Goal: Obtain resource: Obtain resource

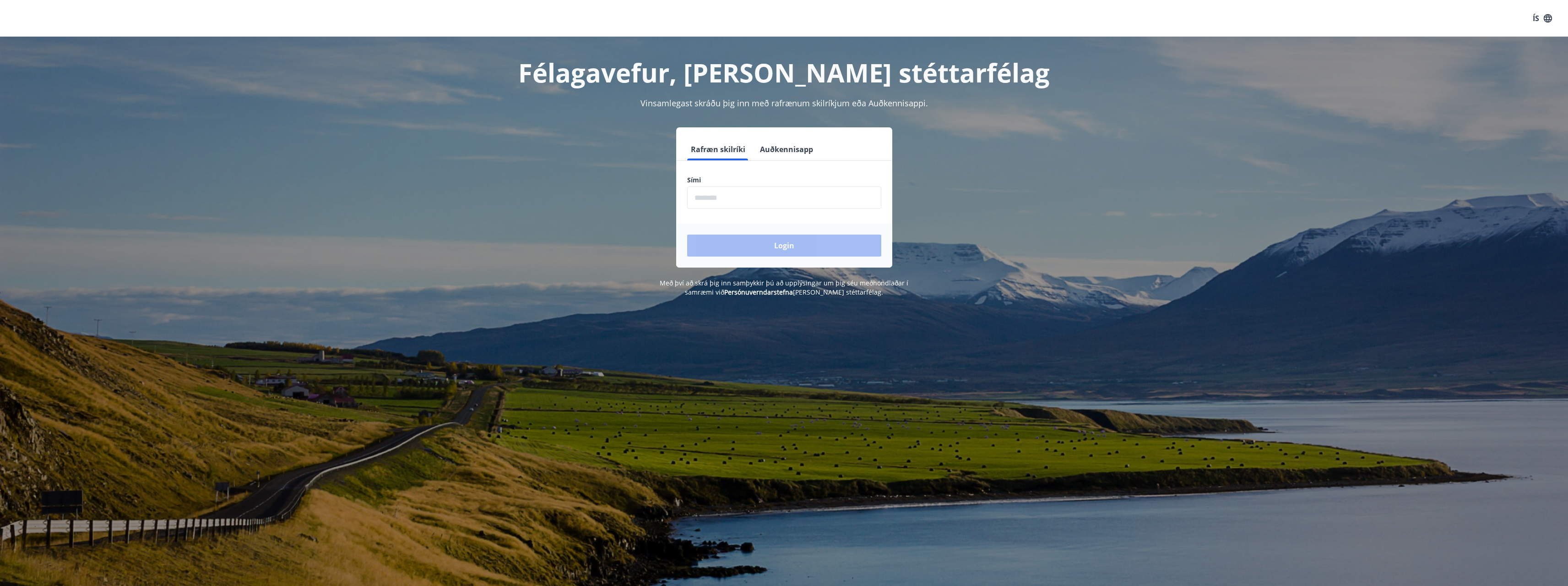
click at [741, 201] on input "phone" at bounding box center [784, 198] width 194 height 22
type input "********"
click at [687, 234] on button "Login" at bounding box center [784, 246] width 194 height 22
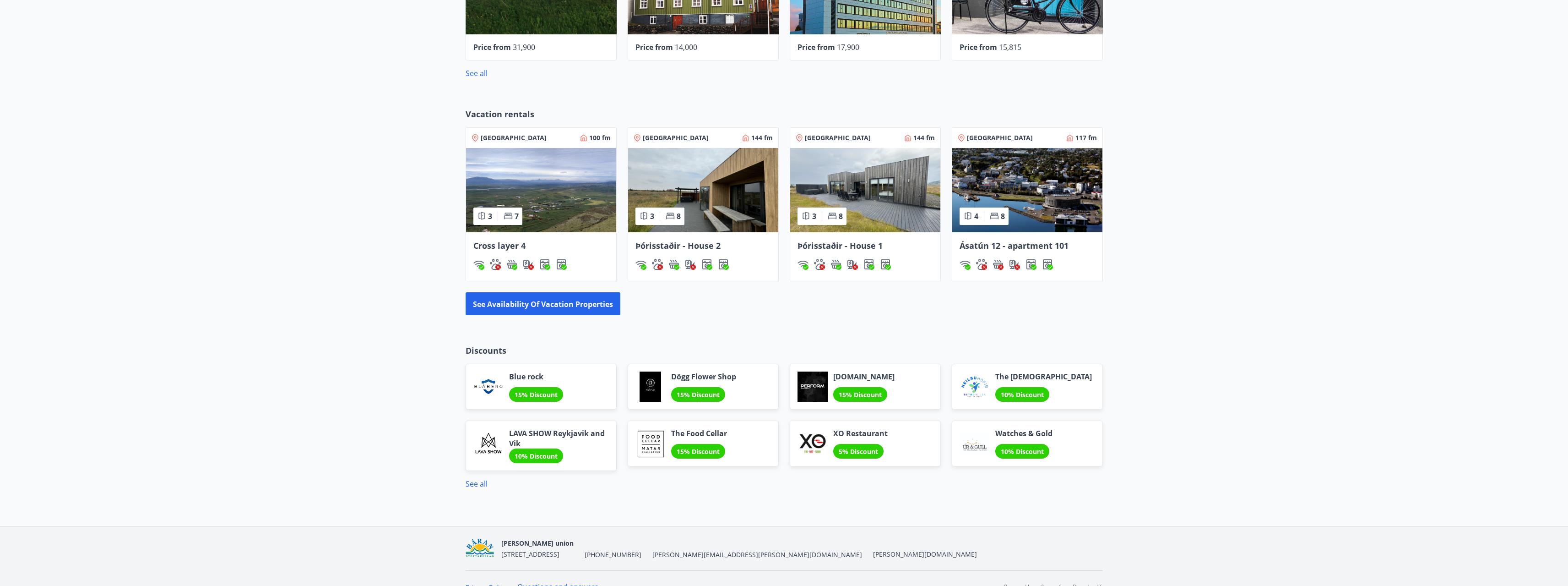
scroll to position [593, 0]
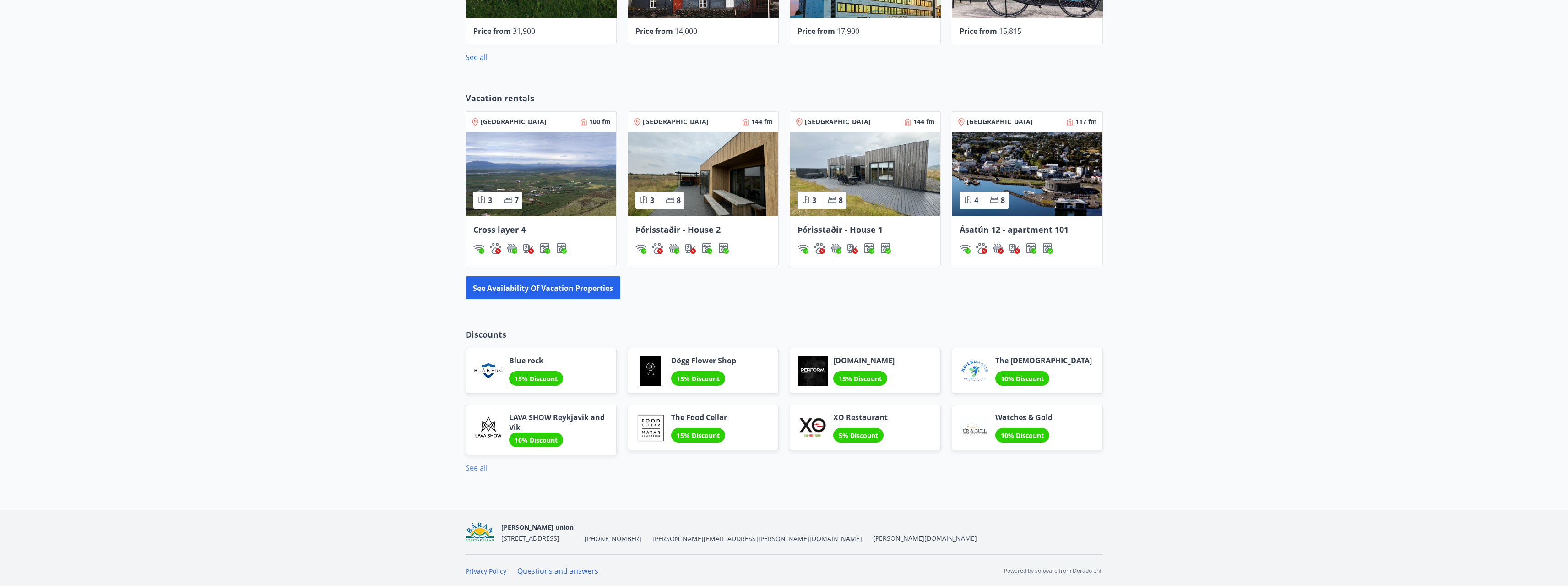
click at [475, 470] on font "See all" at bounding box center [476, 467] width 22 height 10
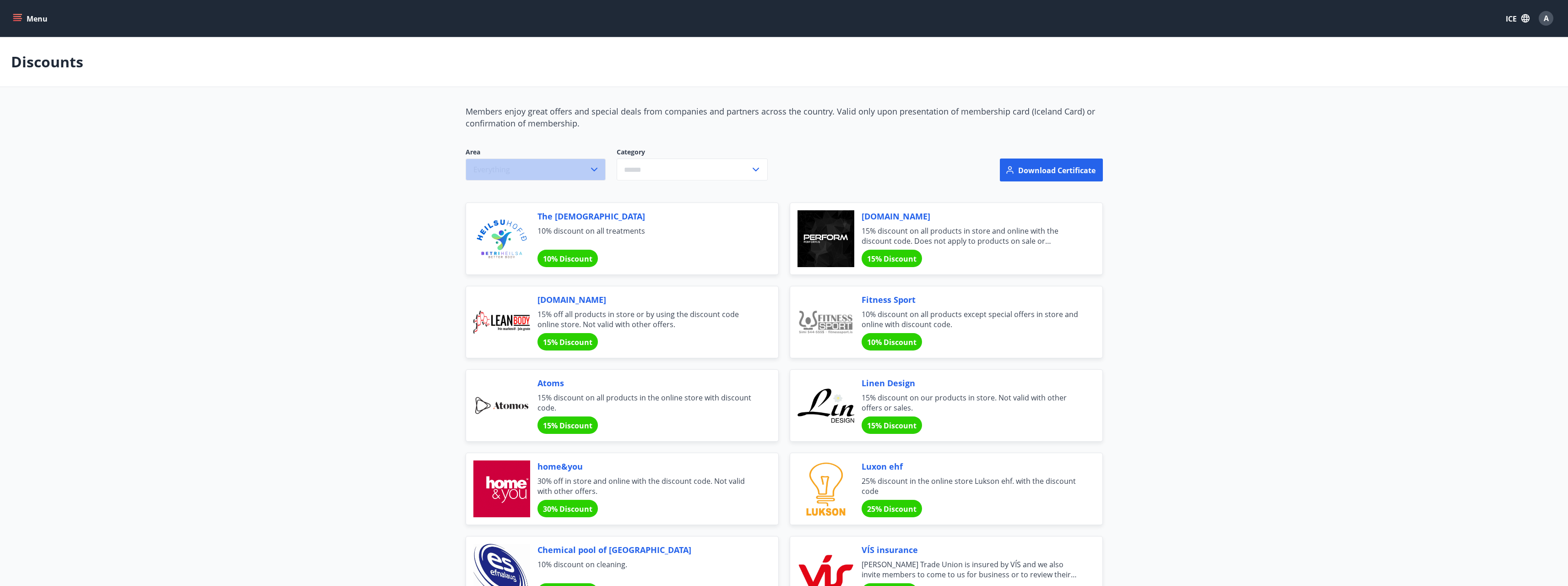
click at [587, 175] on button "Everything" at bounding box center [535, 170] width 140 height 22
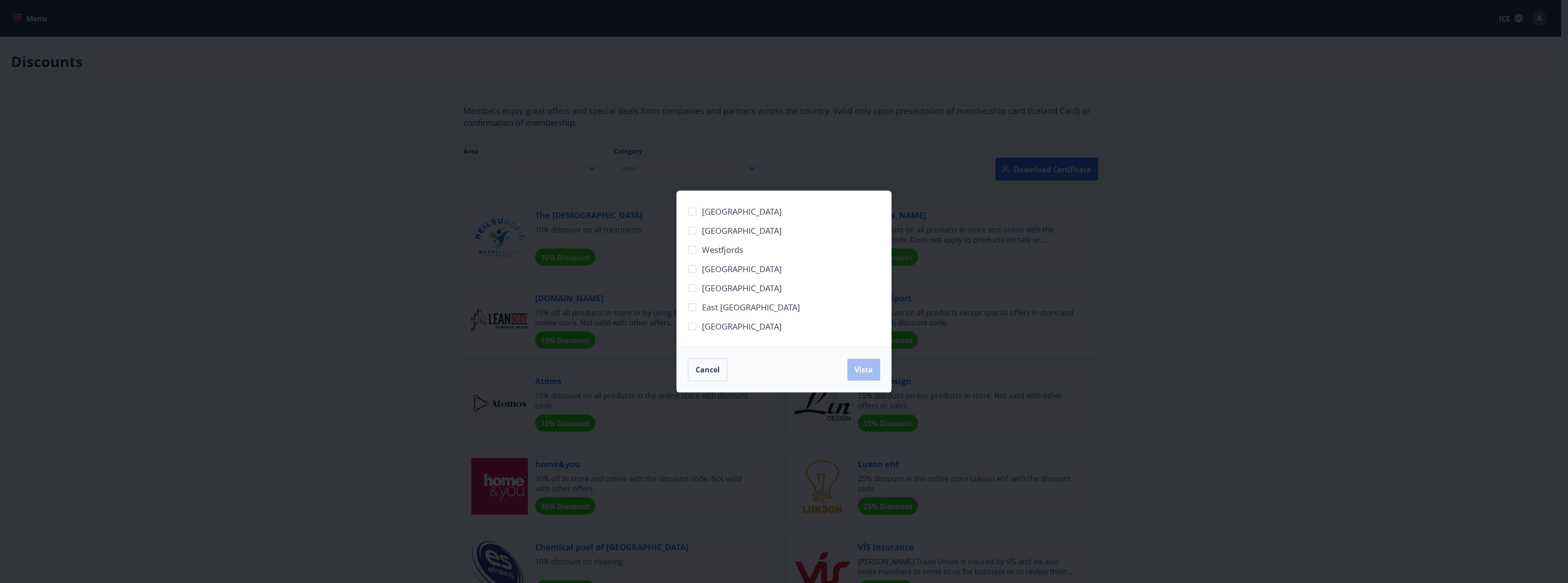
click at [728, 328] on font "[GEOGRAPHIC_DATA]" at bounding box center [742, 326] width 80 height 11
click at [738, 234] on font "[GEOGRAPHIC_DATA]" at bounding box center [742, 231] width 80 height 11
click at [864, 373] on span "Vista" at bounding box center [864, 369] width 18 height 10
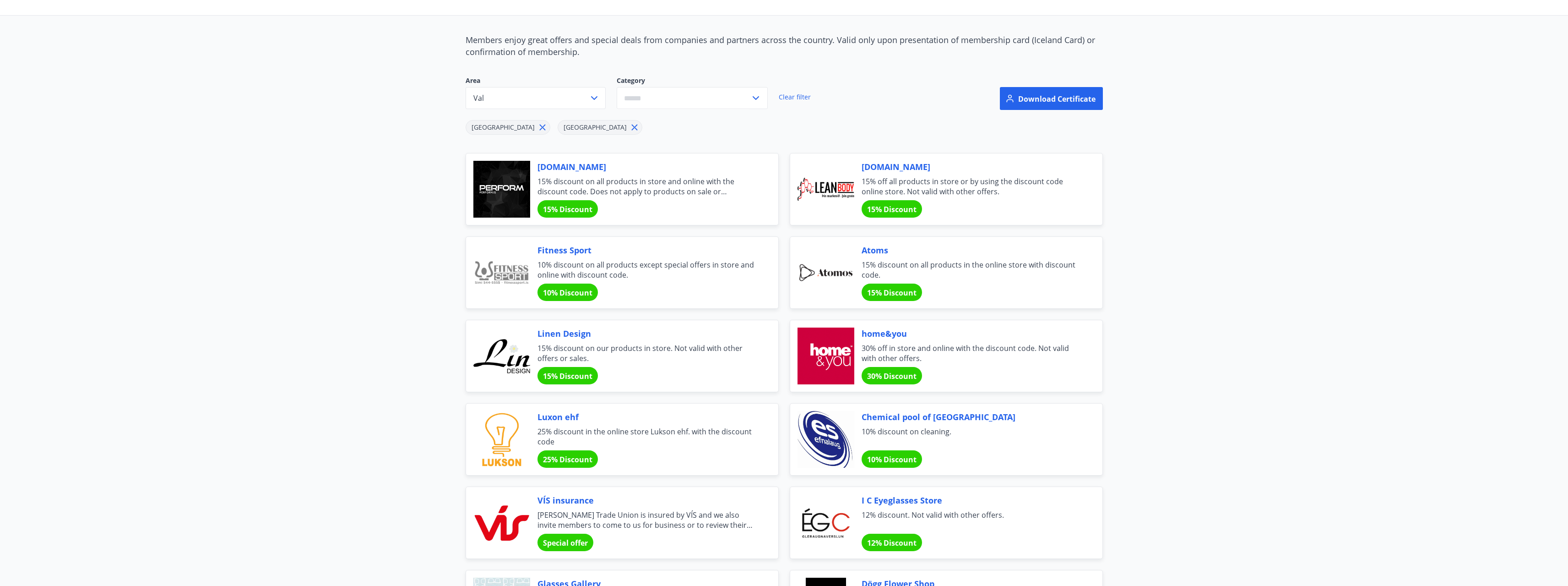
scroll to position [75, 0]
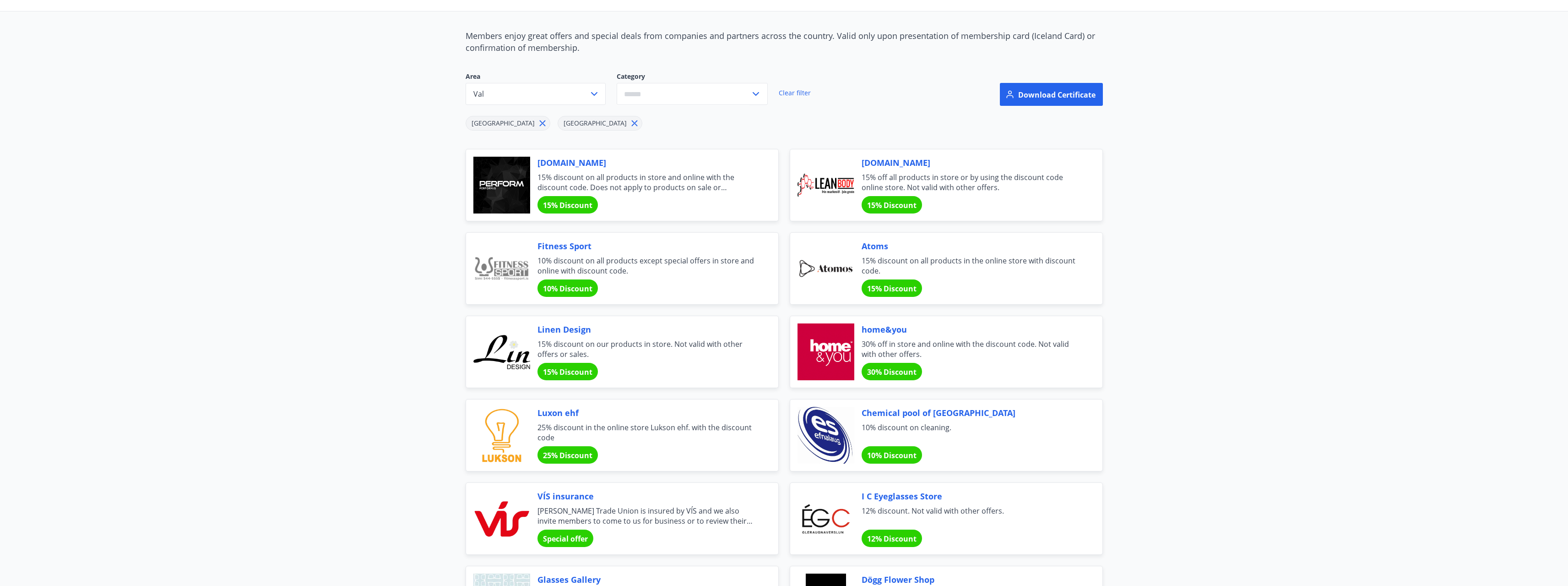
click at [828, 367] on div at bounding box center [825, 352] width 57 height 57
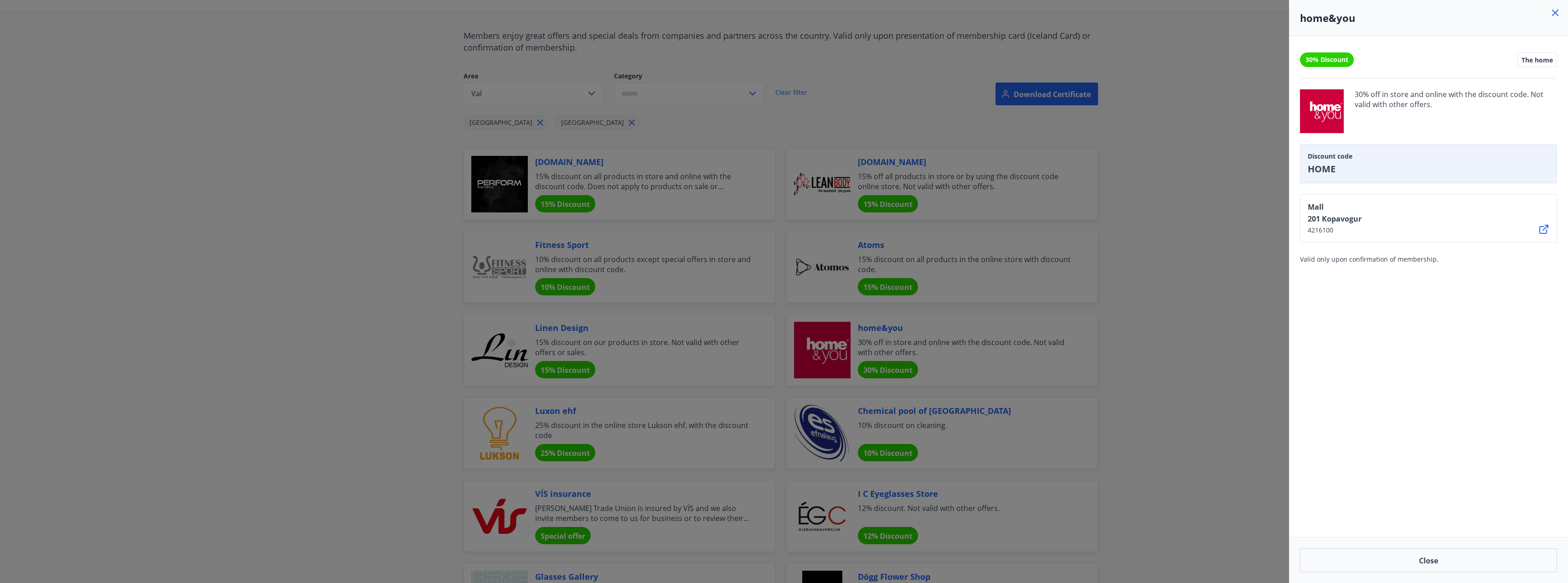
click at [1255, 132] on div at bounding box center [784, 291] width 1568 height 583
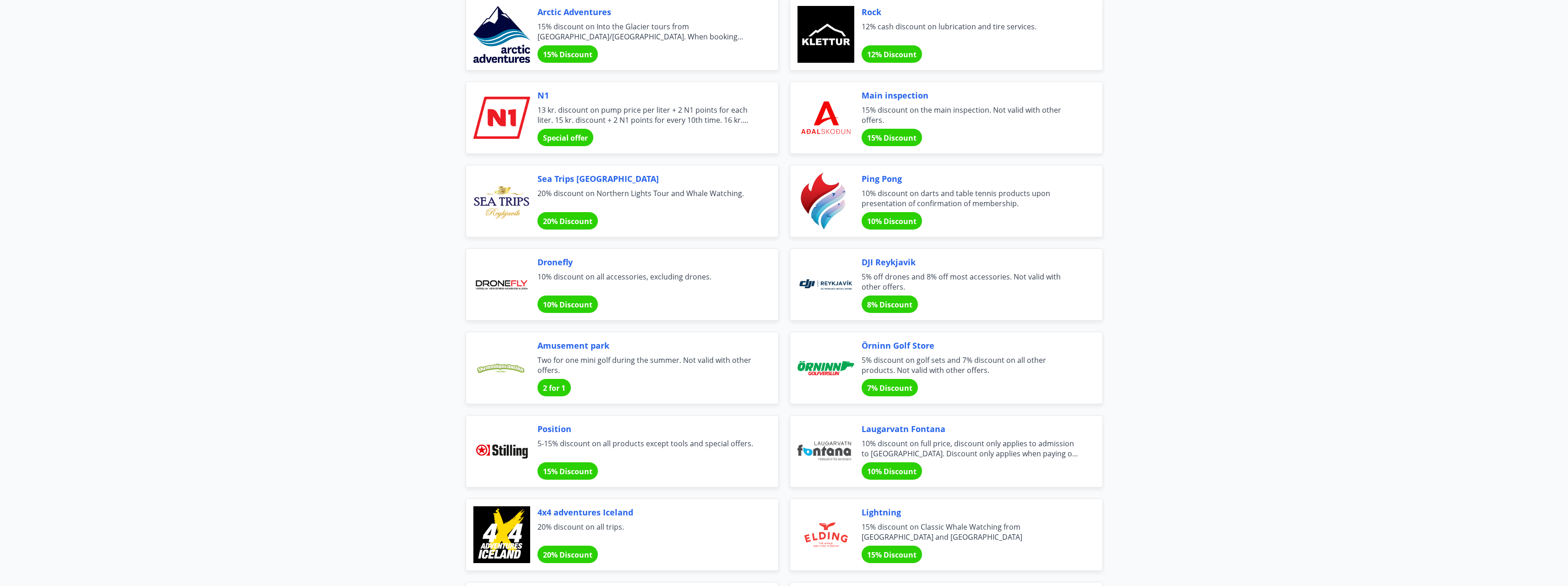
scroll to position [1816, 0]
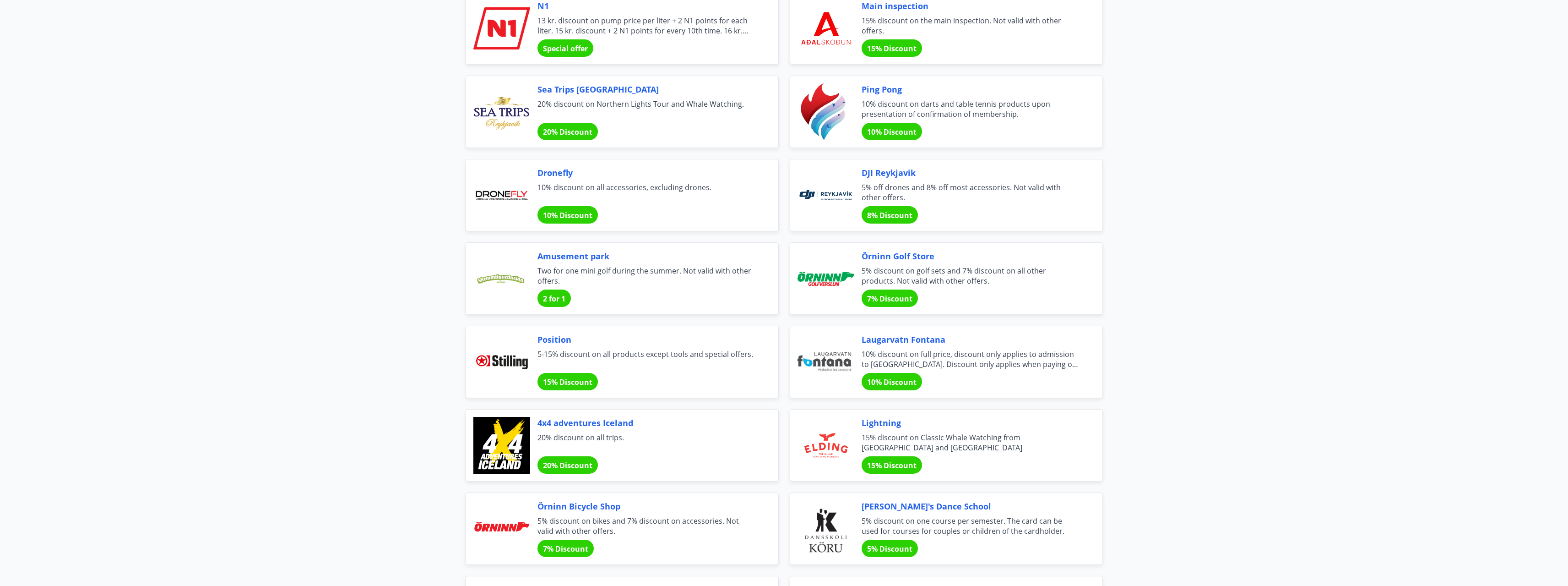
click at [846, 354] on div at bounding box center [825, 361] width 57 height 57
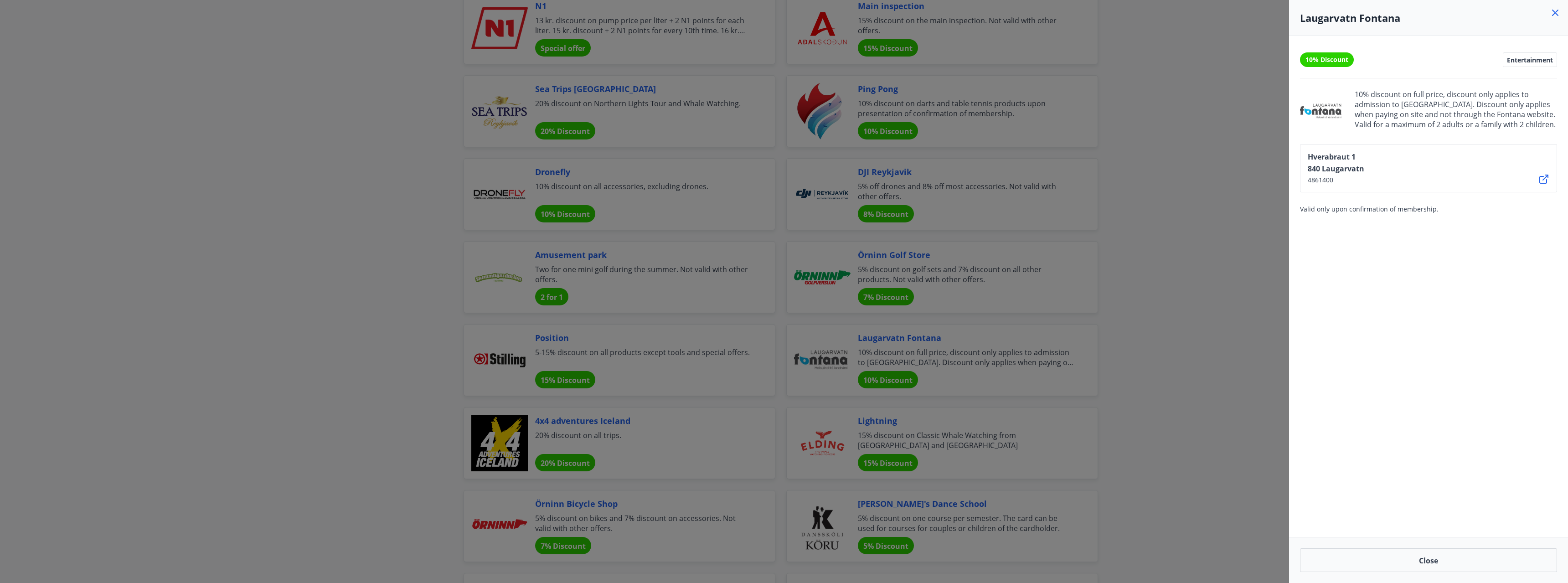
click at [1556, 14] on icon at bounding box center [1556, 13] width 7 height 7
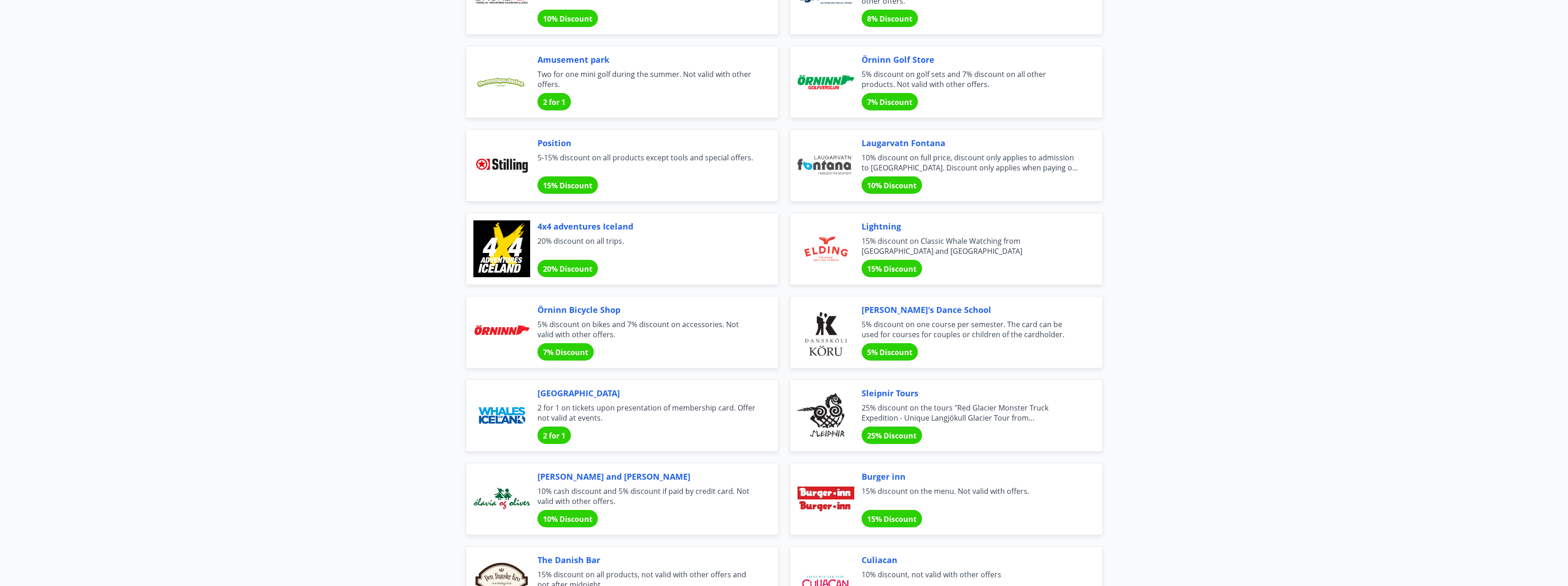
scroll to position [2136, 0]
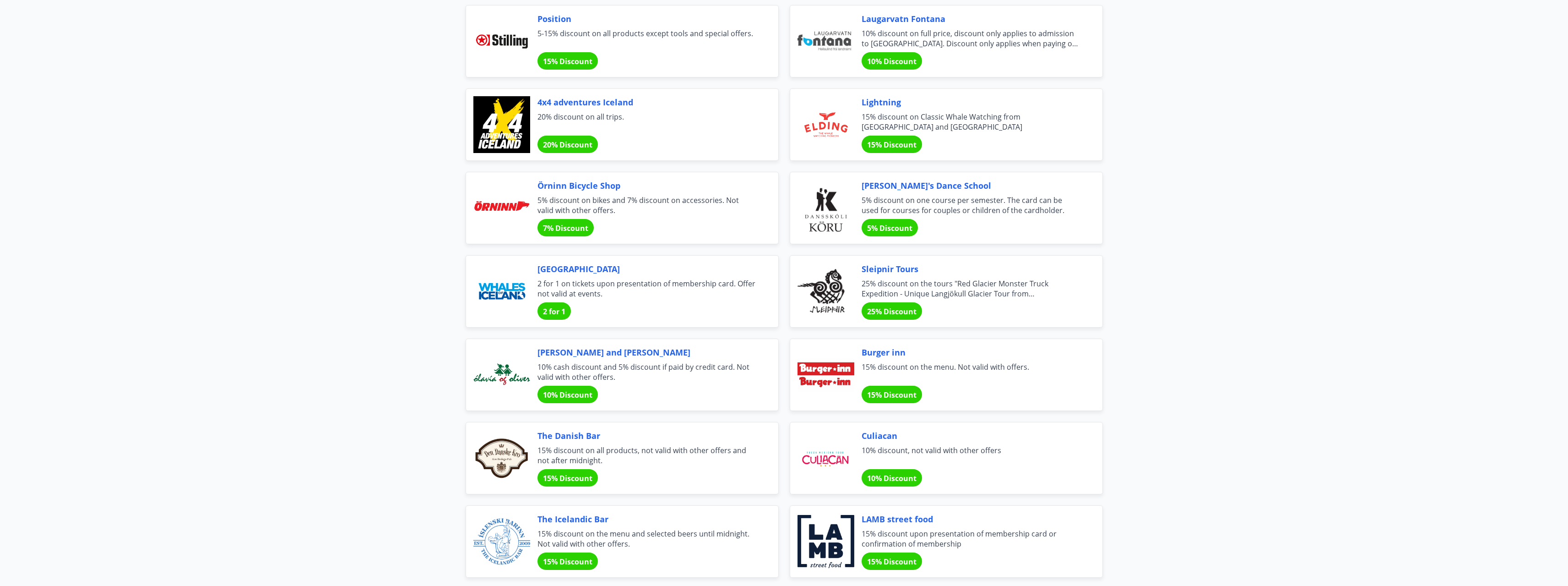
click at [596, 270] on font "[GEOGRAPHIC_DATA]" at bounding box center [579, 268] width 82 height 11
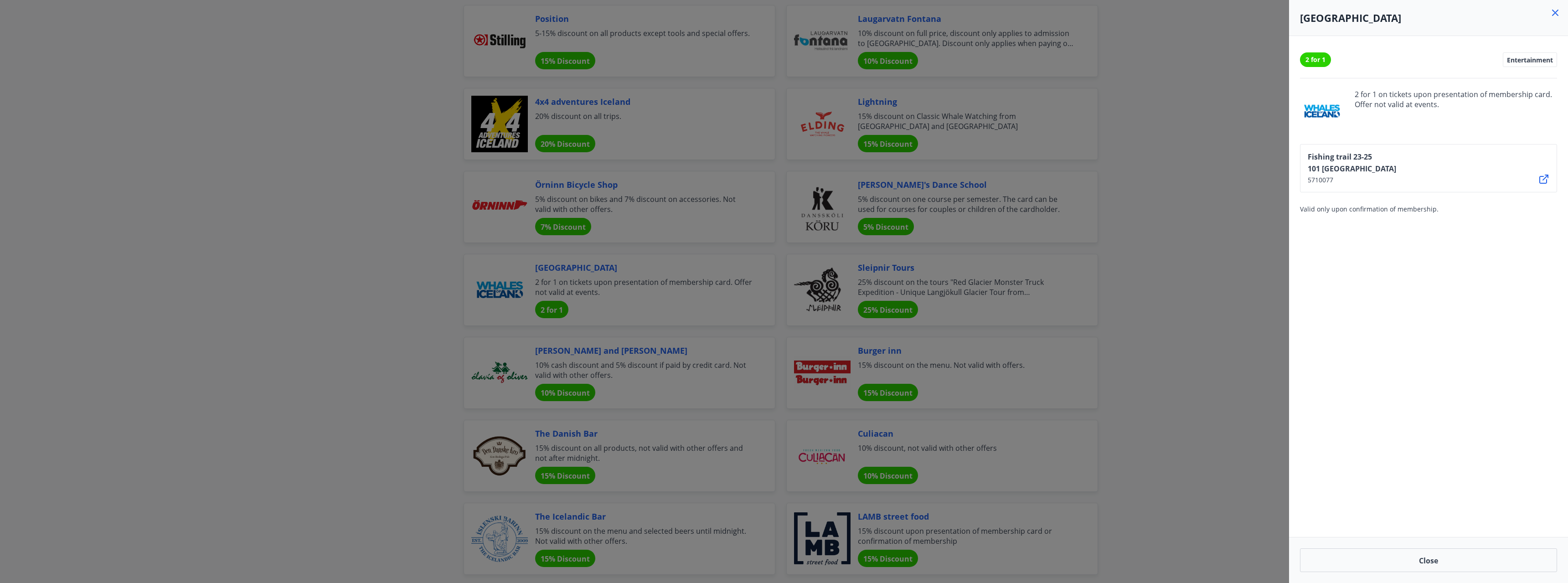
click at [1558, 16] on icon at bounding box center [1556, 13] width 7 height 7
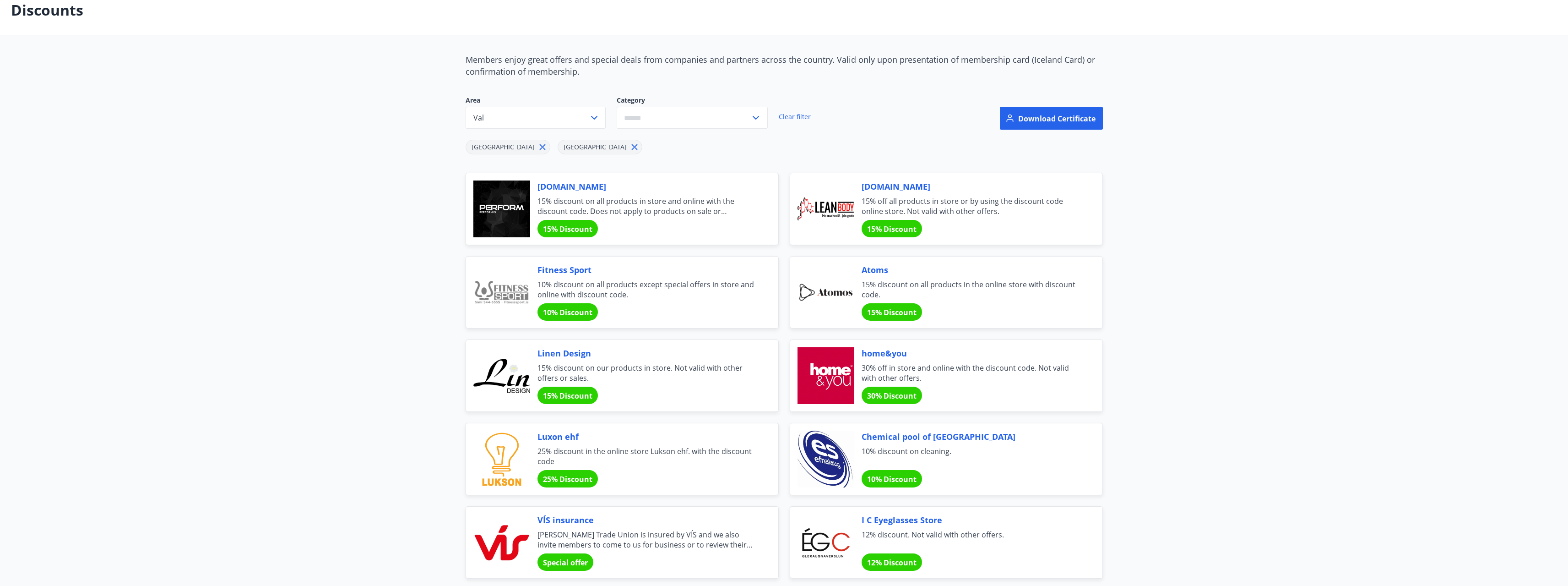
scroll to position [0, 0]
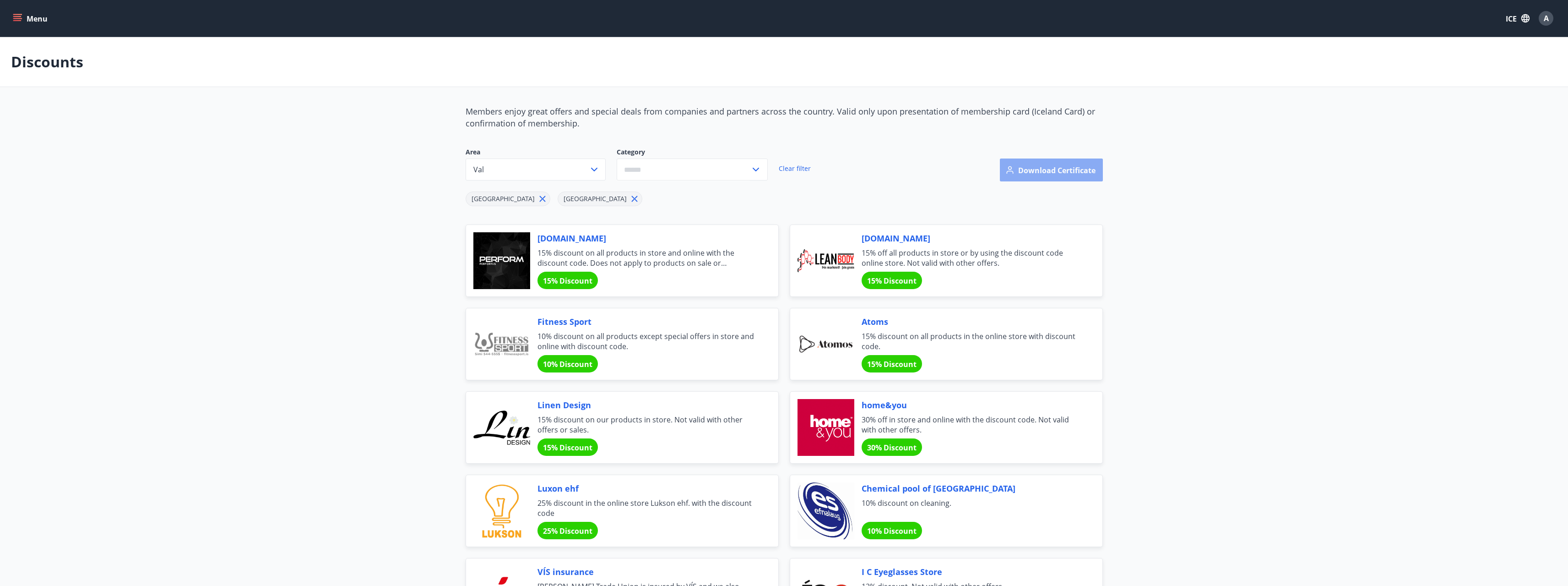
click at [1059, 170] on font "Download certificate" at bounding box center [1057, 170] width 77 height 10
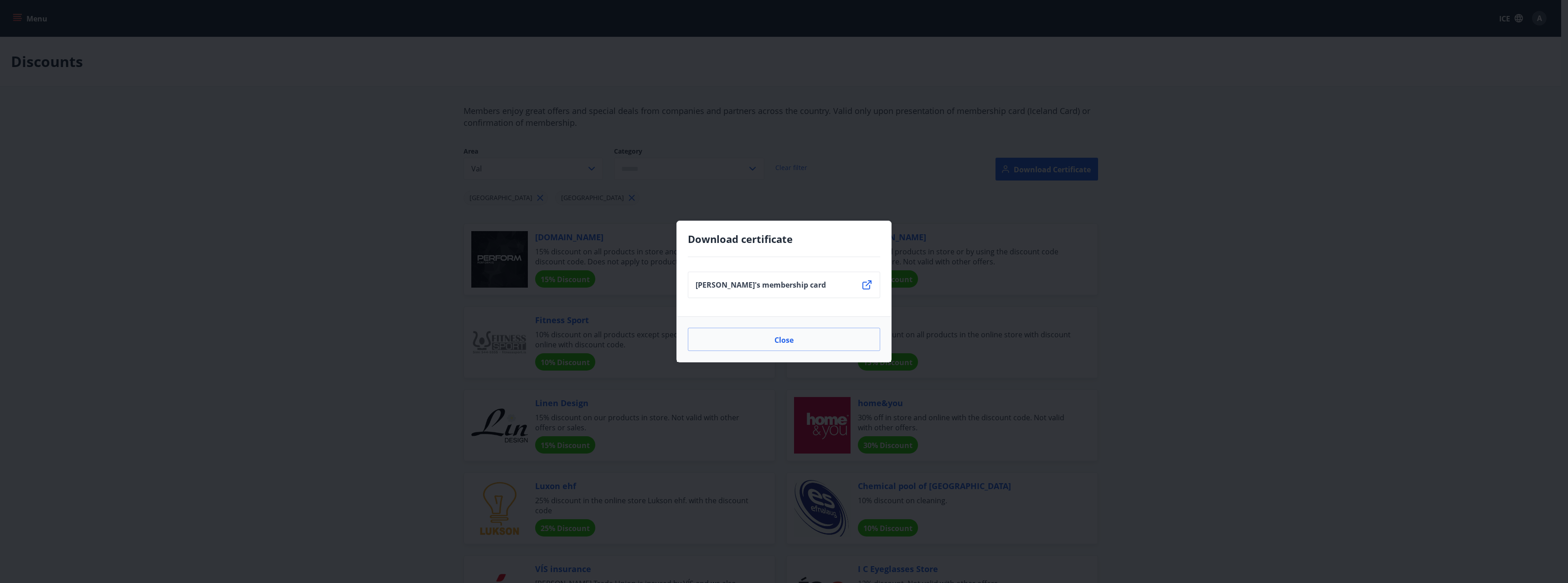
click at [830, 293] on li "[PERSON_NAME]'s membership card" at bounding box center [783, 285] width 192 height 27
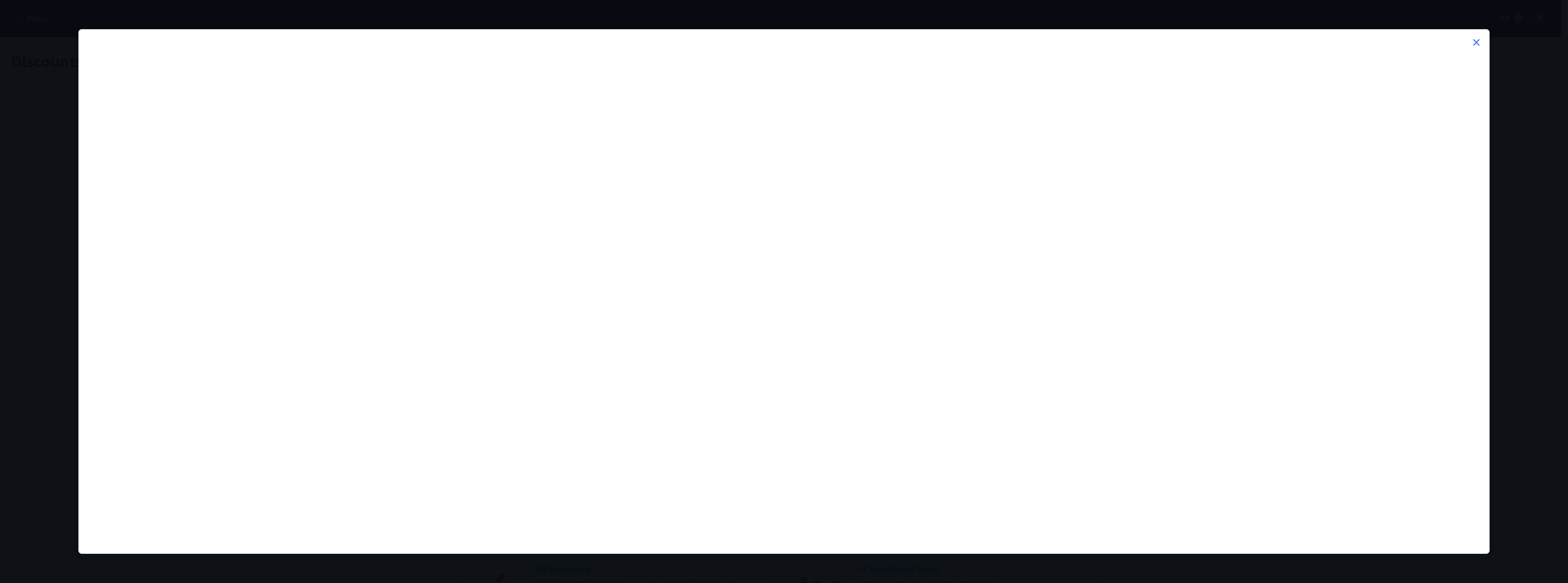
click at [1477, 48] on div at bounding box center [1476, 44] width 11 height 14
click at [1480, 44] on icon at bounding box center [1476, 42] width 11 height 11
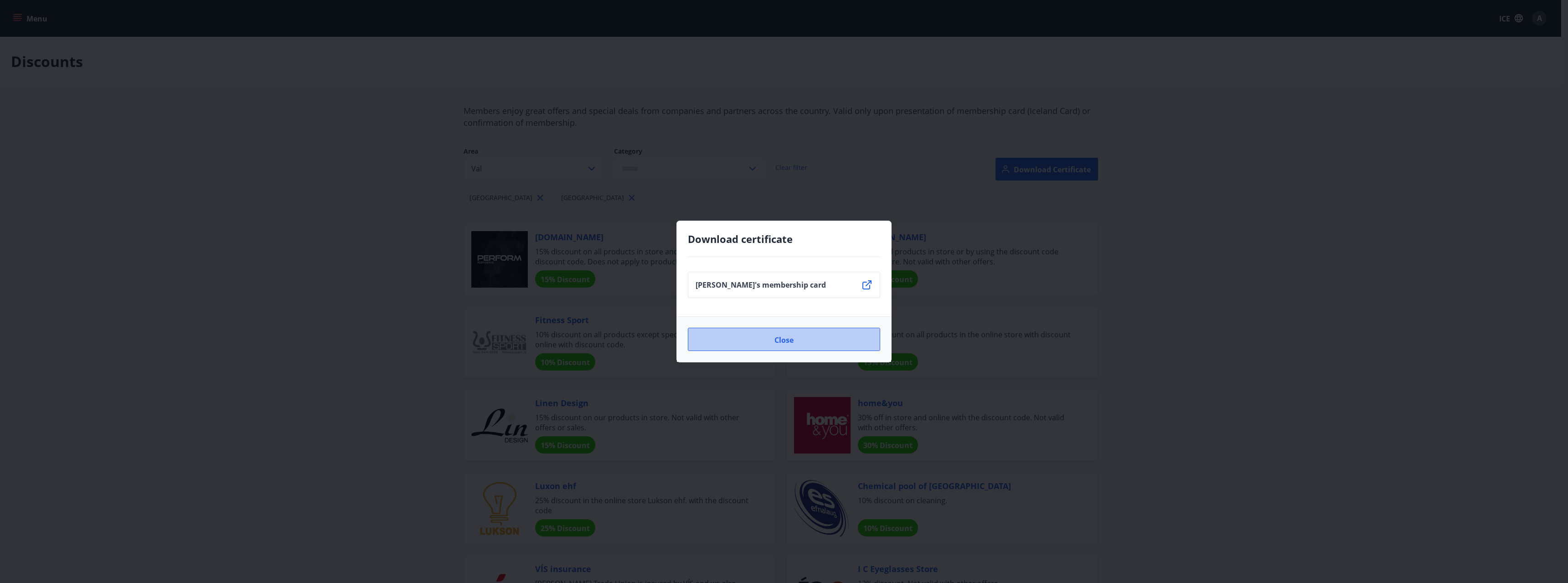
click at [845, 337] on button "Close" at bounding box center [783, 339] width 192 height 23
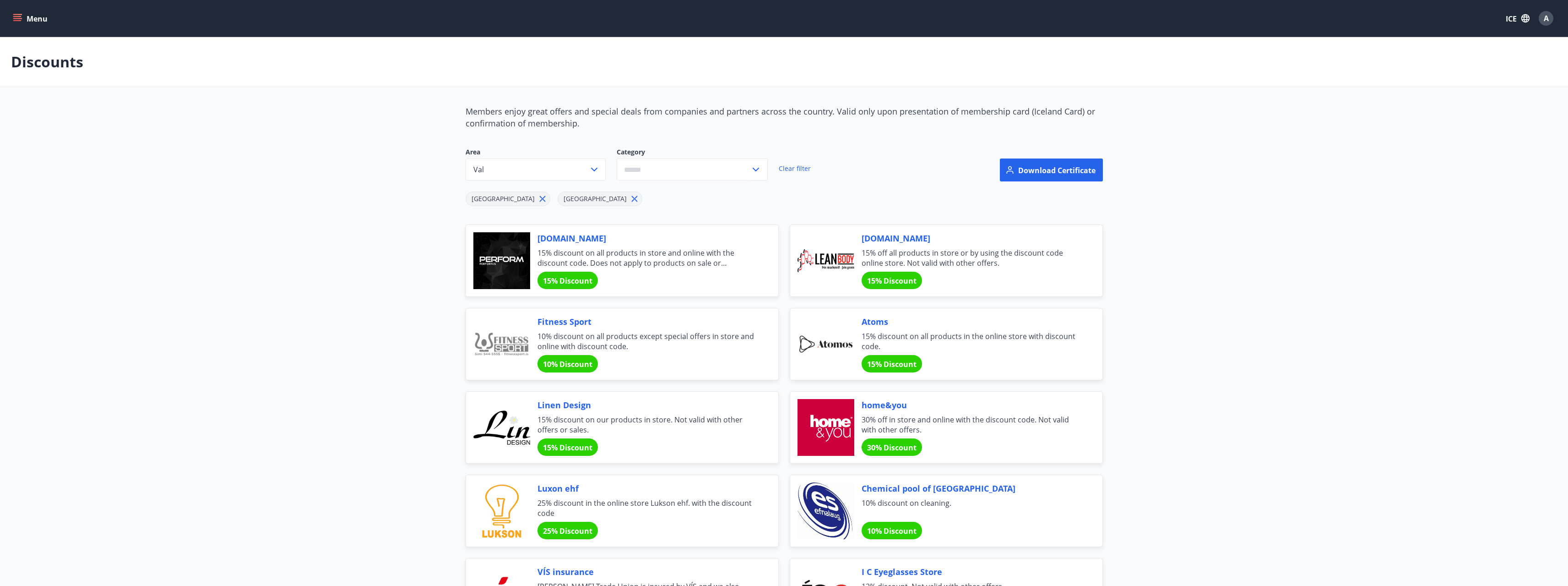
click at [843, 418] on div at bounding box center [825, 427] width 57 height 57
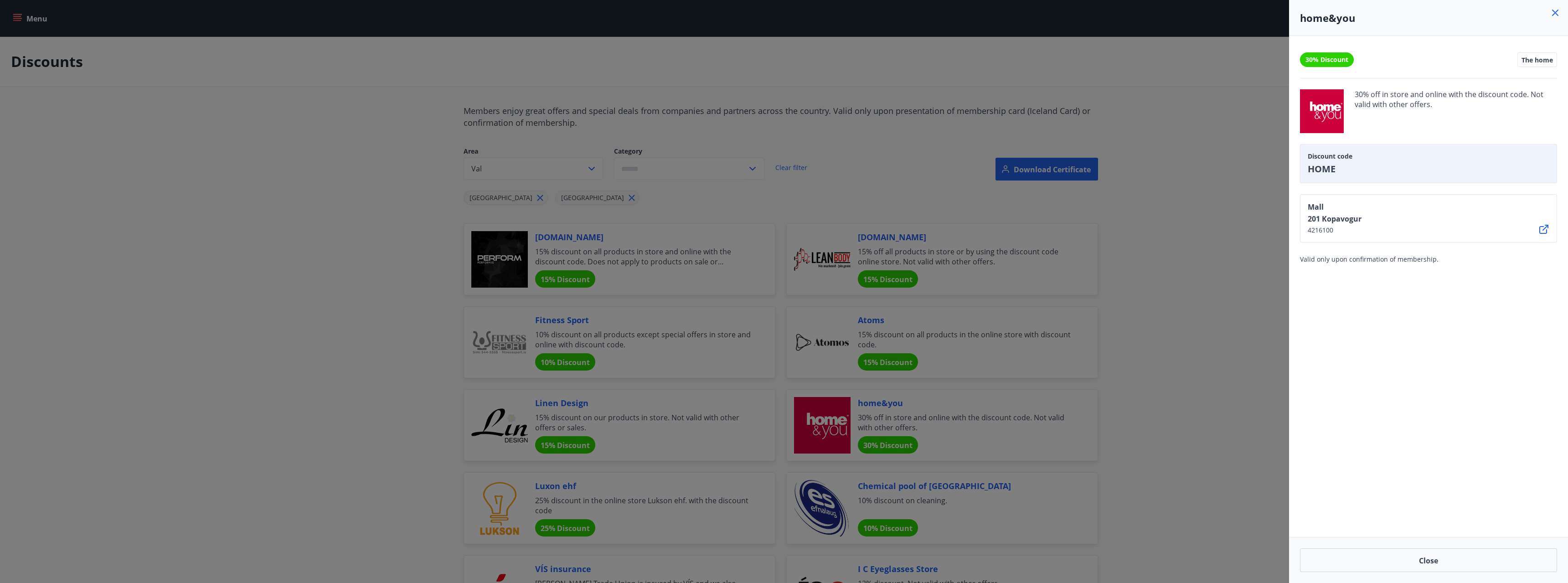
click at [1172, 203] on div at bounding box center [784, 291] width 1568 height 583
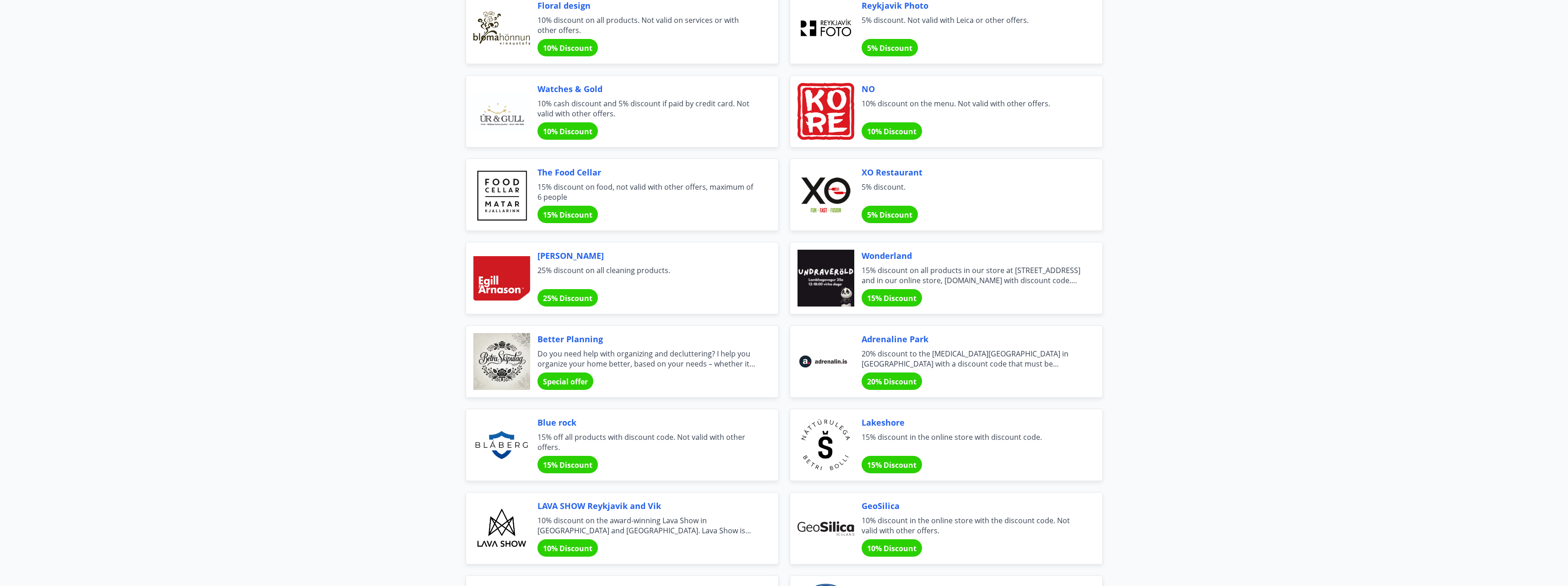
scroll to position [824, 0]
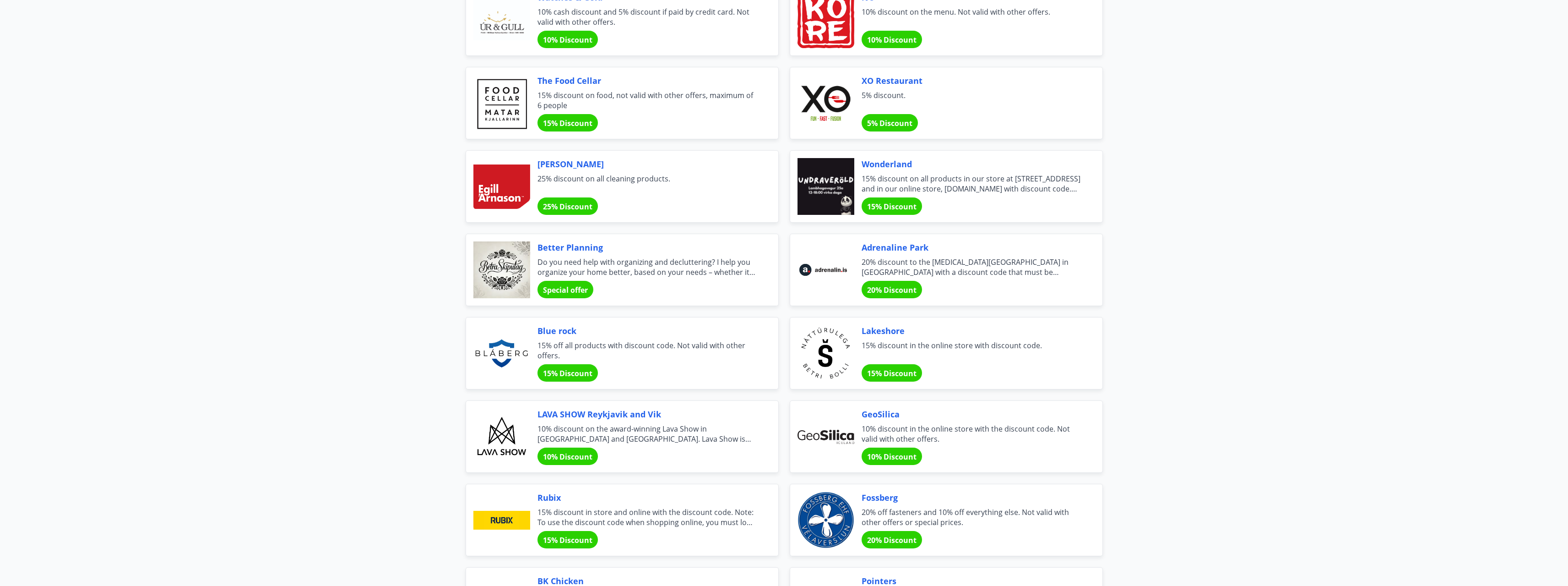
click at [890, 251] on font "Adrenaline Park" at bounding box center [895, 247] width 67 height 11
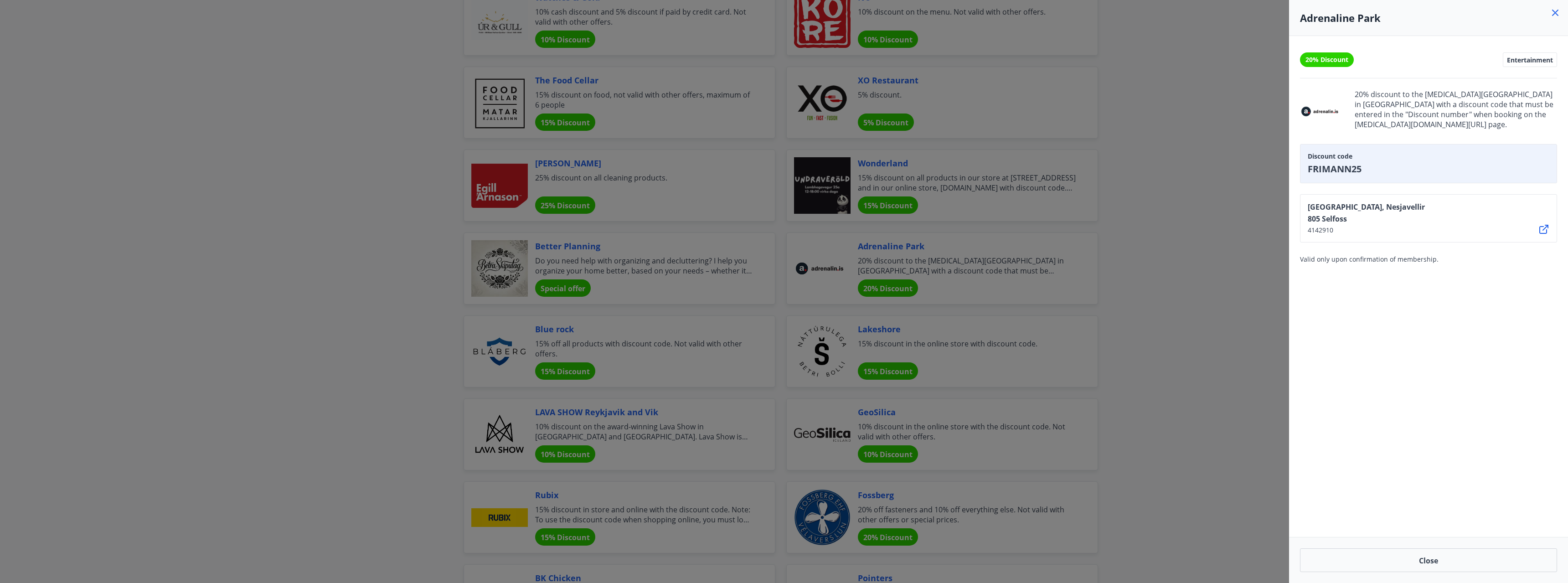
click at [1329, 226] on span "4142910" at bounding box center [1367, 230] width 117 height 9
click at [1558, 14] on icon at bounding box center [1555, 12] width 11 height 11
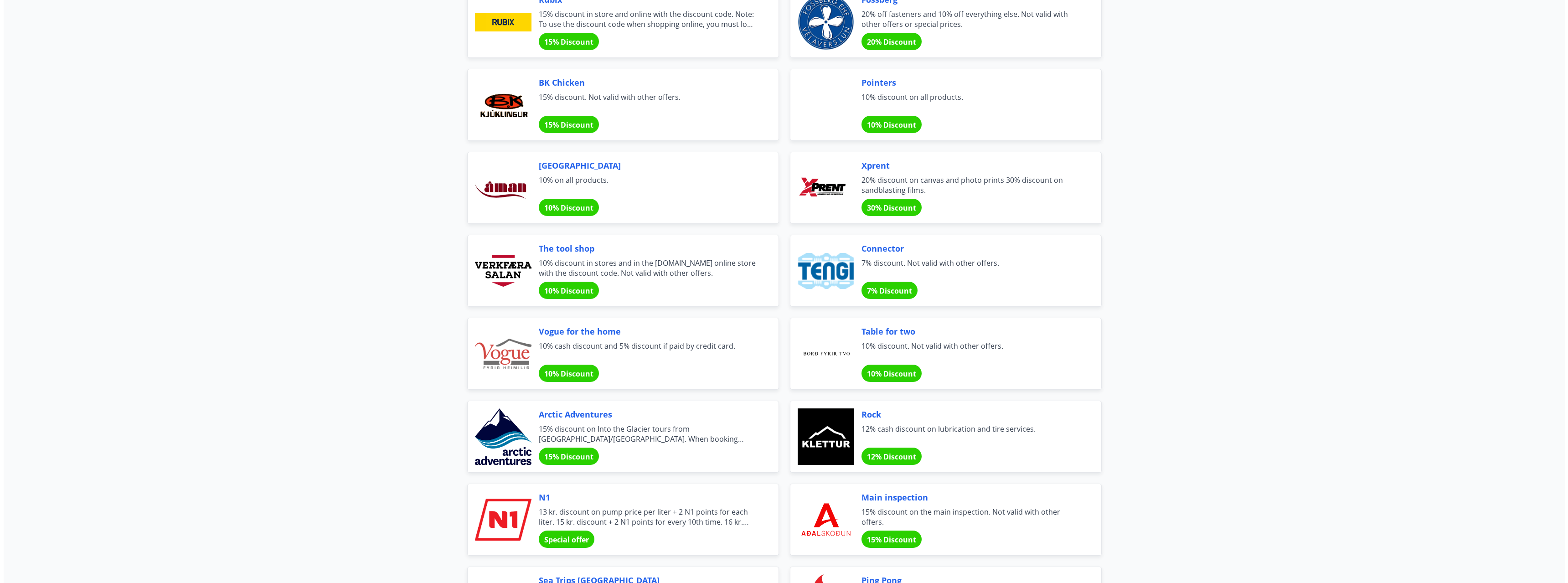
scroll to position [1321, 0]
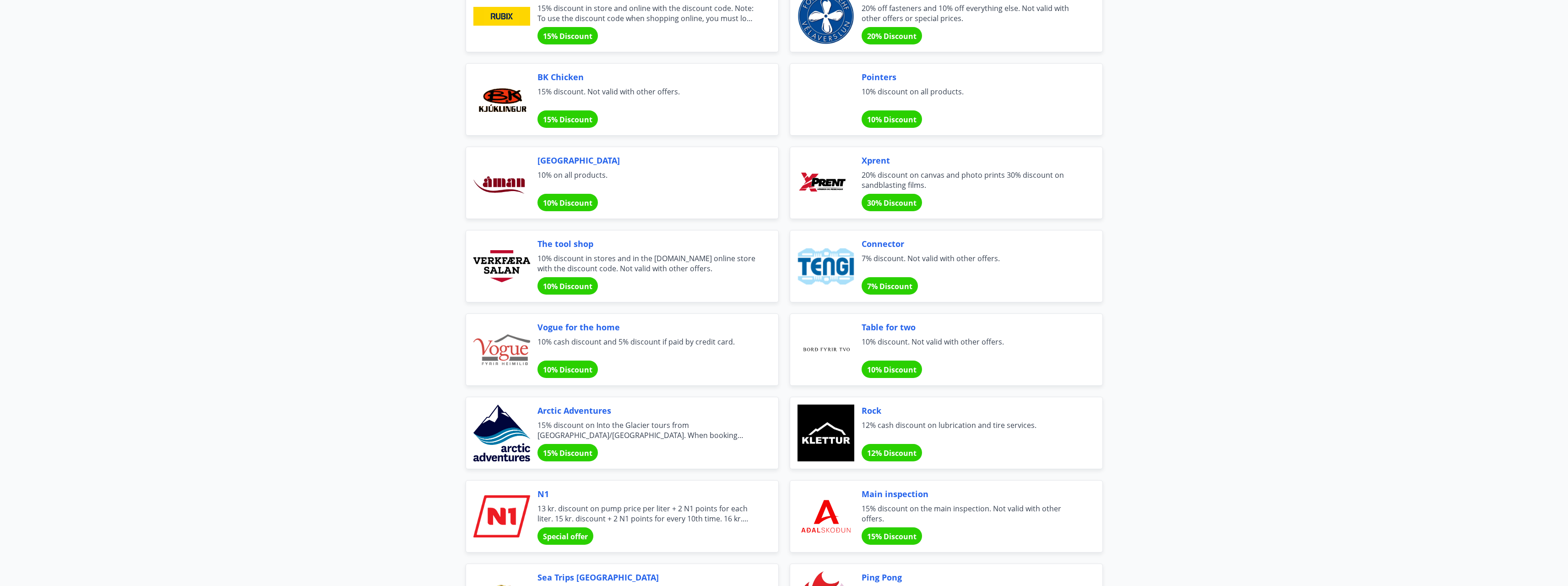
click at [586, 412] on span "Arctic Adventures" at bounding box center [647, 411] width 219 height 12
